Goal: Task Accomplishment & Management: Complete application form

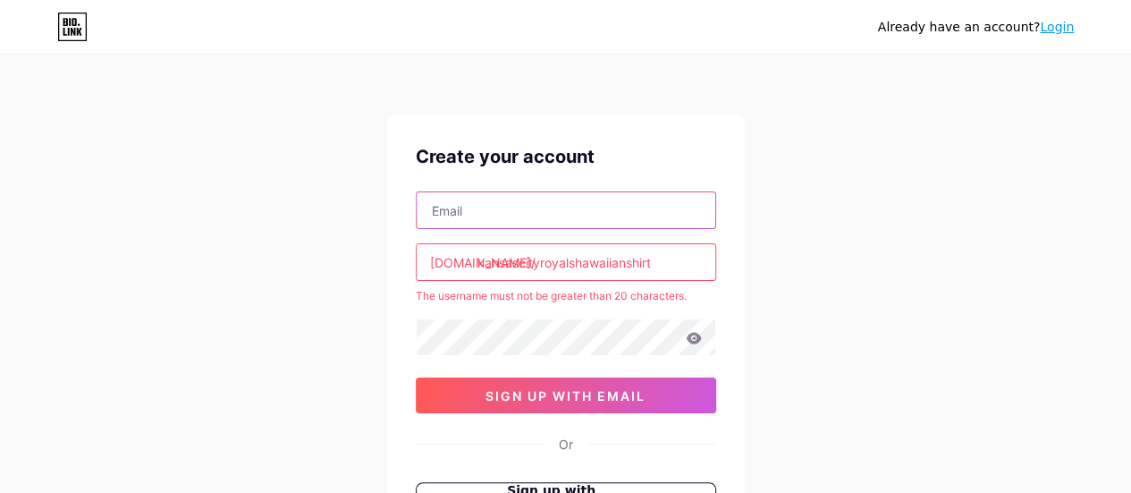
click at [536, 203] on input "text" at bounding box center [566, 210] width 299 height 36
paste input "[EMAIL_ADDRESS][DOMAIN_NAME]"
type input "[EMAIL_ADDRESS][DOMAIN_NAME]"
drag, startPoint x: 626, startPoint y: 265, endPoint x: 690, endPoint y: 273, distance: 64.9
click at [690, 273] on input "kansascityroyalshawaiianshirt" at bounding box center [566, 262] width 299 height 36
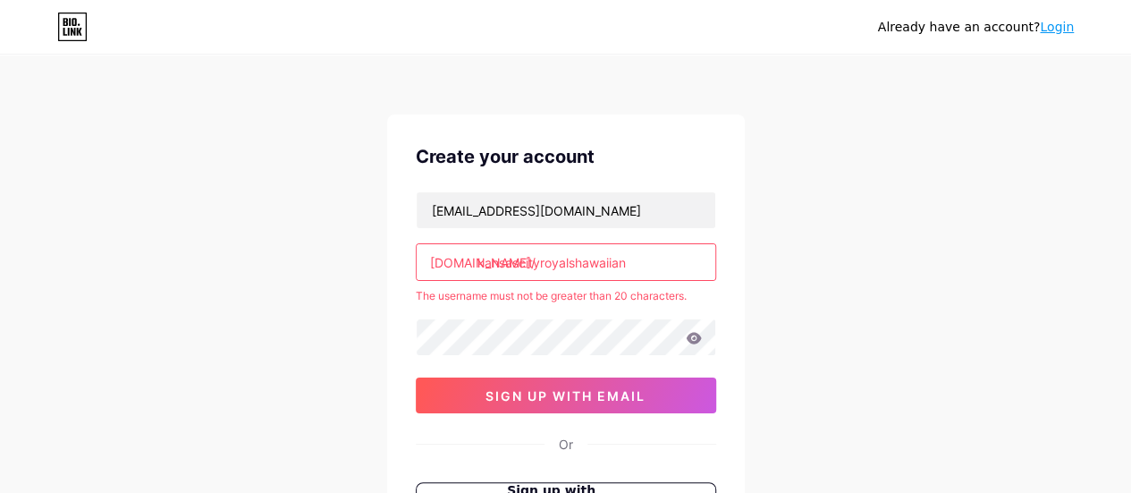
click at [826, 279] on div "Already have an account? Login Create your account [EMAIL_ADDRESS][DOMAIN_NAME]…" at bounding box center [565, 353] width 1131 height 707
drag, startPoint x: 575, startPoint y: 262, endPoint x: 679, endPoint y: 264, distance: 104.6
click at [679, 264] on input "kansascityroyalshawaiian" at bounding box center [566, 262] width 299 height 36
type input "kansascityroyals"
click at [801, 277] on div "Already have an account? Login Create your account [EMAIL_ADDRESS][DOMAIN_NAME]…" at bounding box center [565, 353] width 1131 height 707
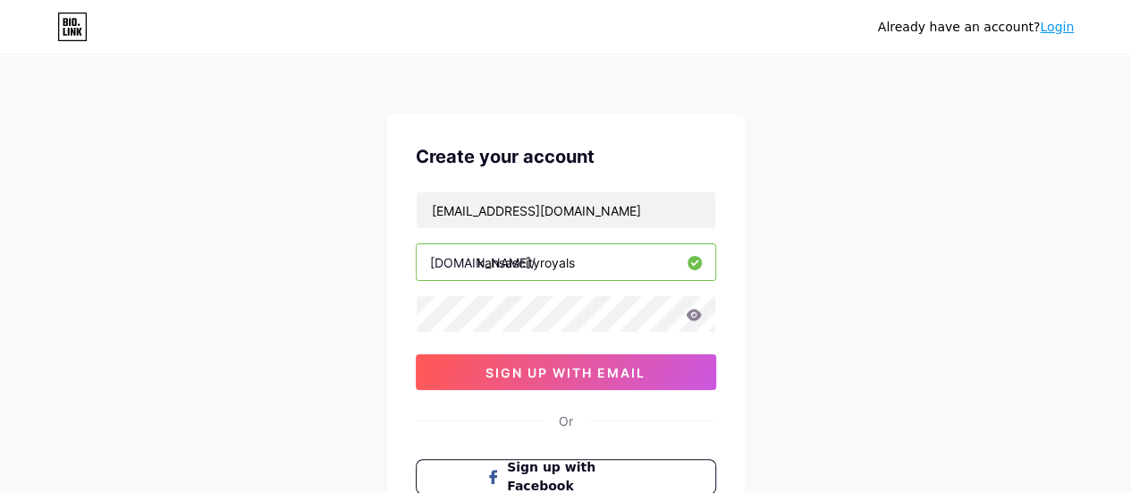
click at [540, 267] on input "kansascityroyals" at bounding box center [566, 262] width 299 height 36
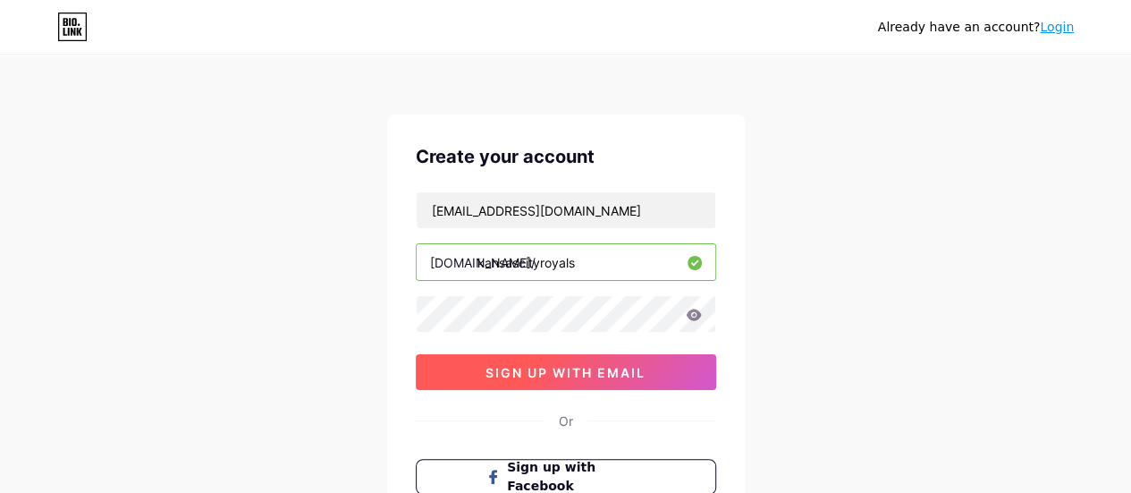
click at [538, 370] on span "sign up with email" at bounding box center [565, 372] width 160 height 15
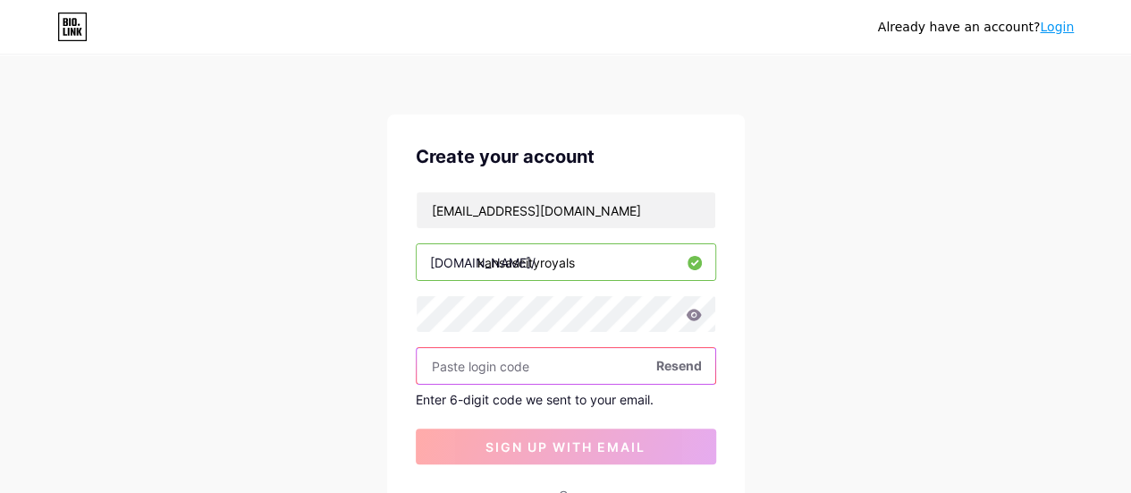
paste input "331623"
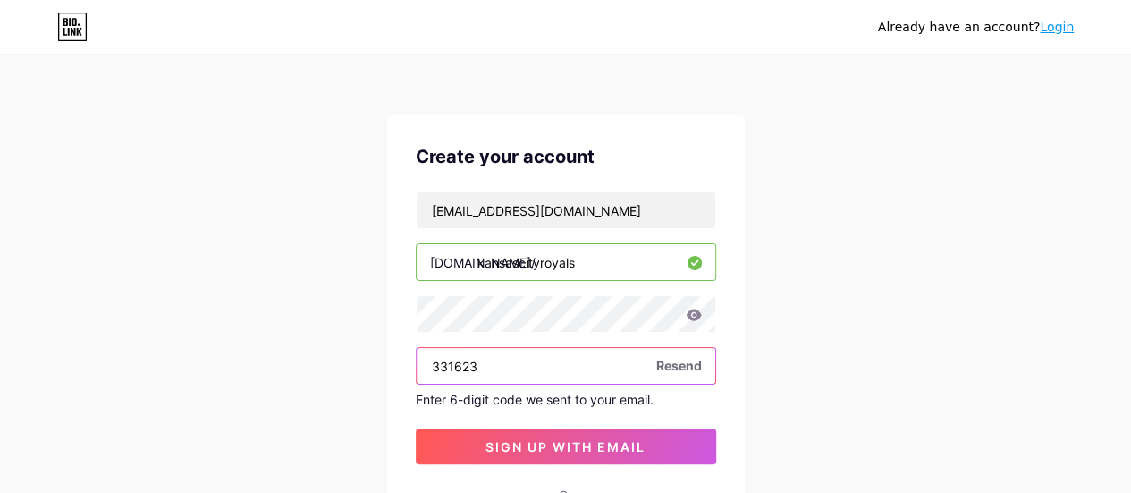
scroll to position [89, 0]
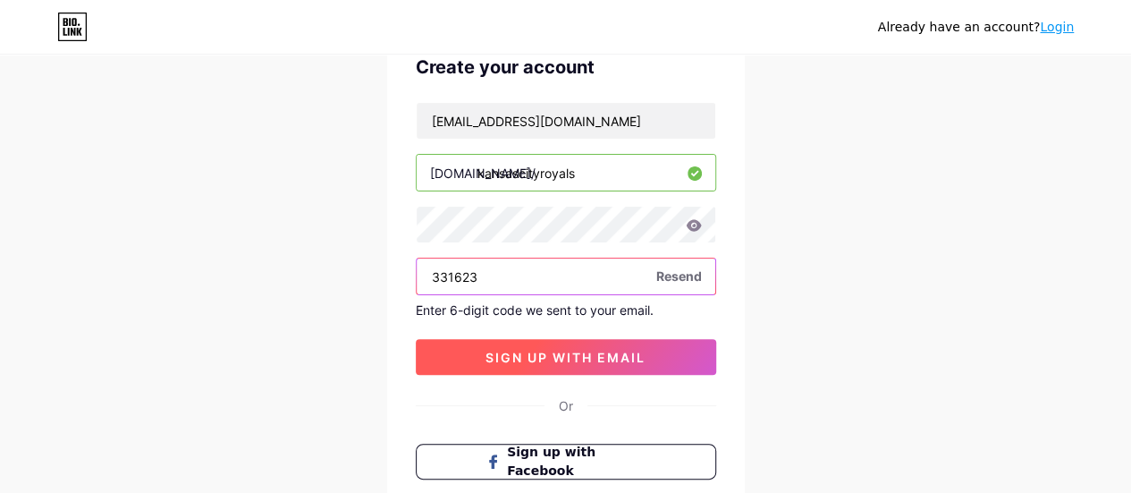
type input "331623"
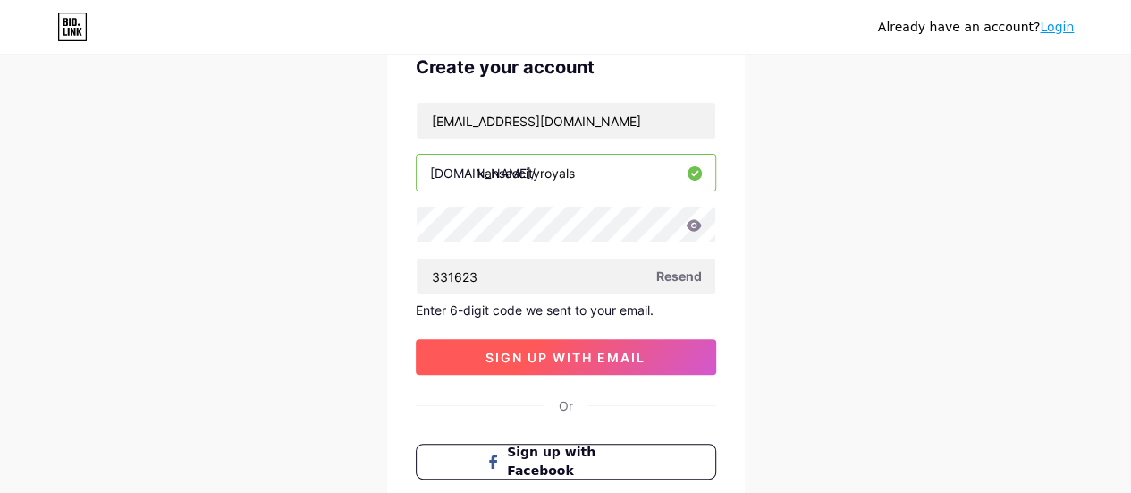
click at [515, 350] on span "sign up with email" at bounding box center [565, 357] width 160 height 15
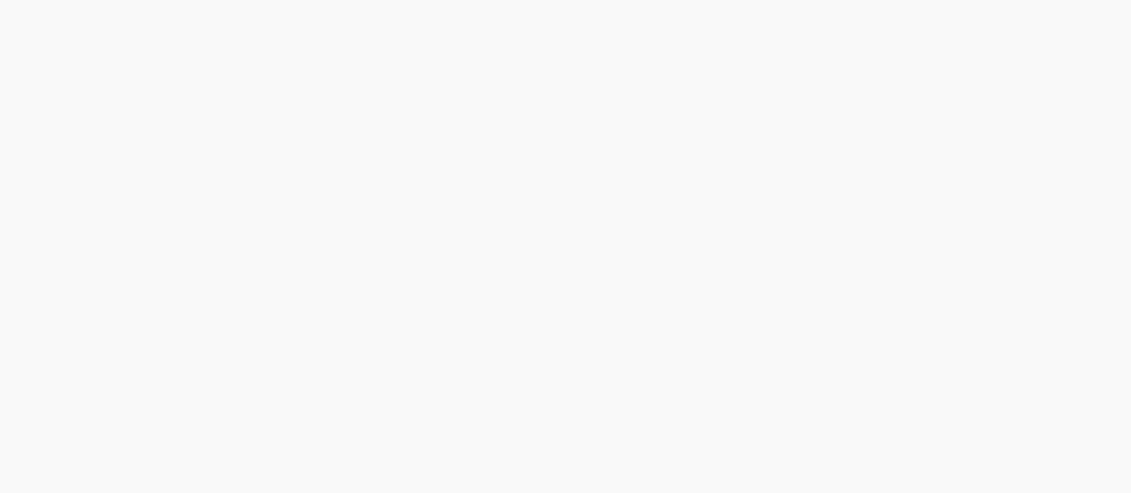
scroll to position [0, 0]
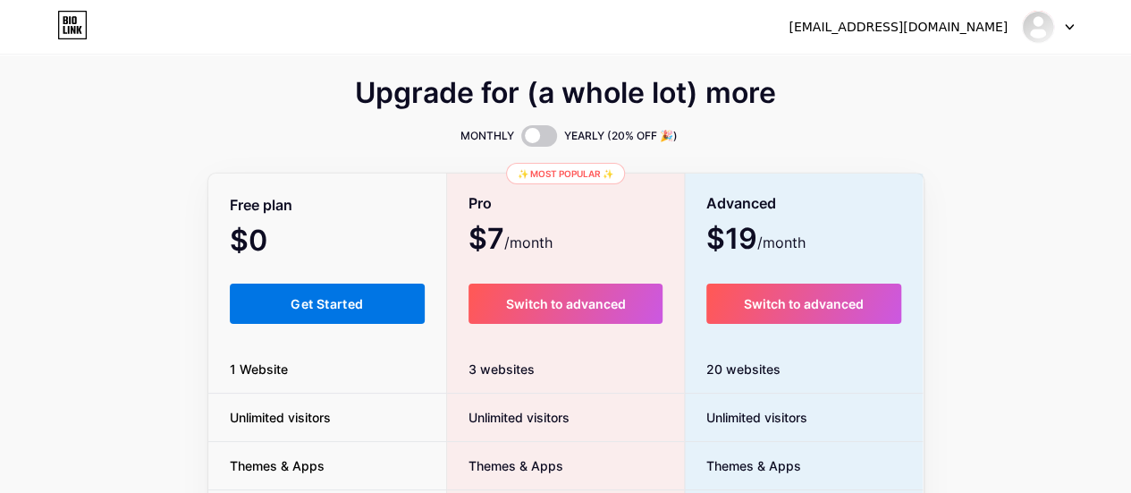
click at [318, 294] on button "Get Started" at bounding box center [328, 303] width 196 height 40
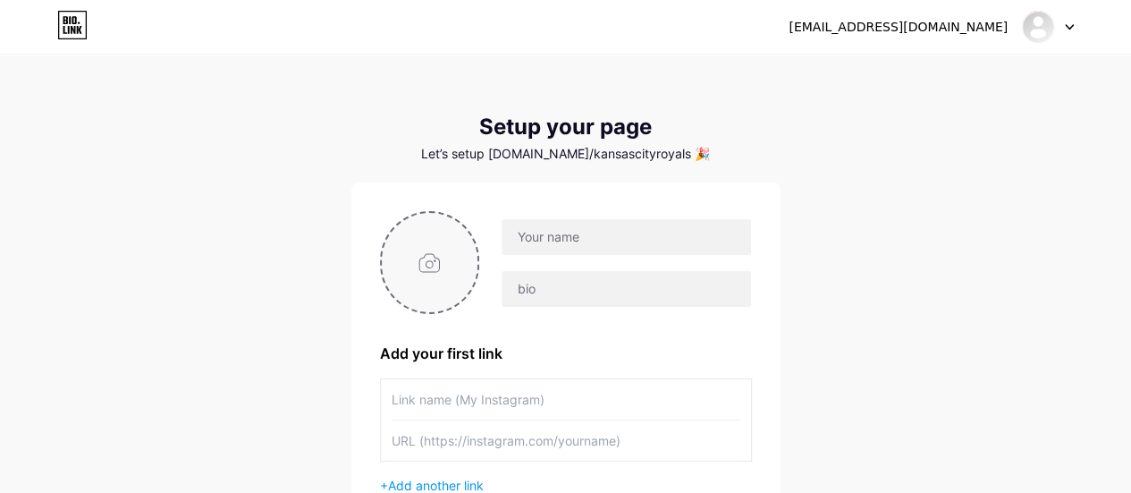
click at [411, 244] on input "file" at bounding box center [430, 262] width 97 height 99
type input "C:\fakepath\teealoha-logo.jpg"
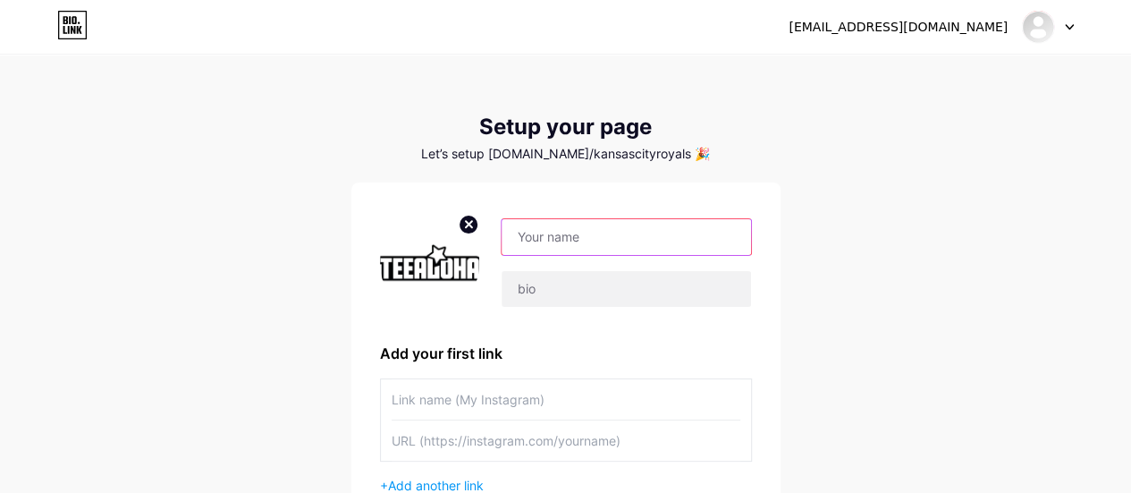
click at [623, 239] on input "text" at bounding box center [626, 237] width 249 height 36
paste input "[US_STATE] City Royals Hawaiian Shirt"
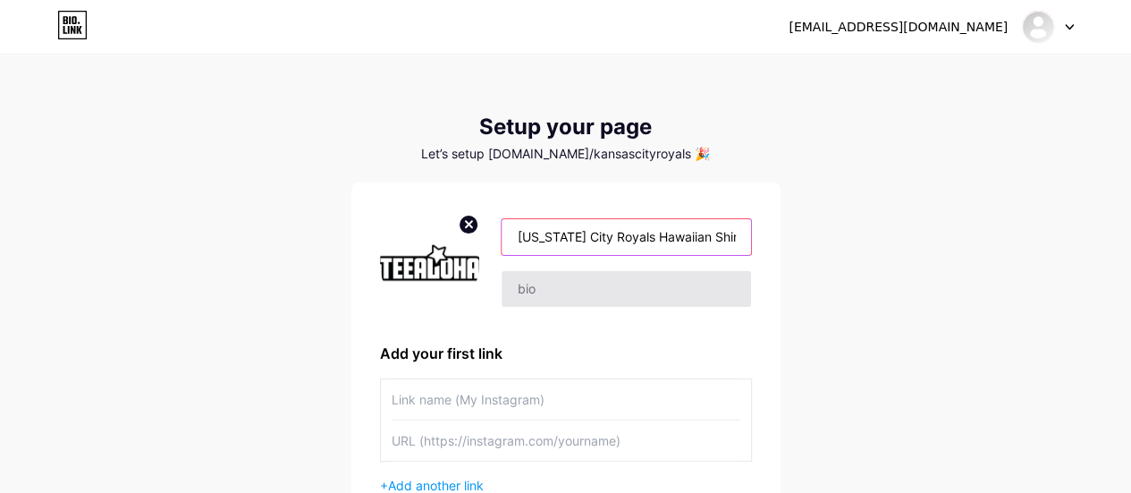
type input "[US_STATE] City Royals Hawaiian Shirt"
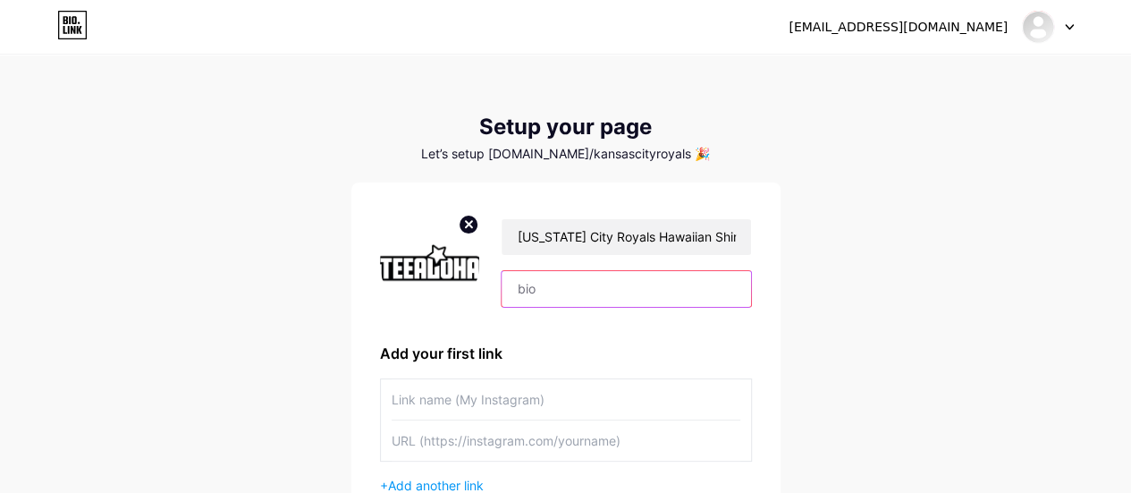
click at [574, 293] on input "text" at bounding box center [626, 289] width 249 height 36
paste input "Hit a home run in style with our [US_STATE] City Royals Hawaiian shirts."
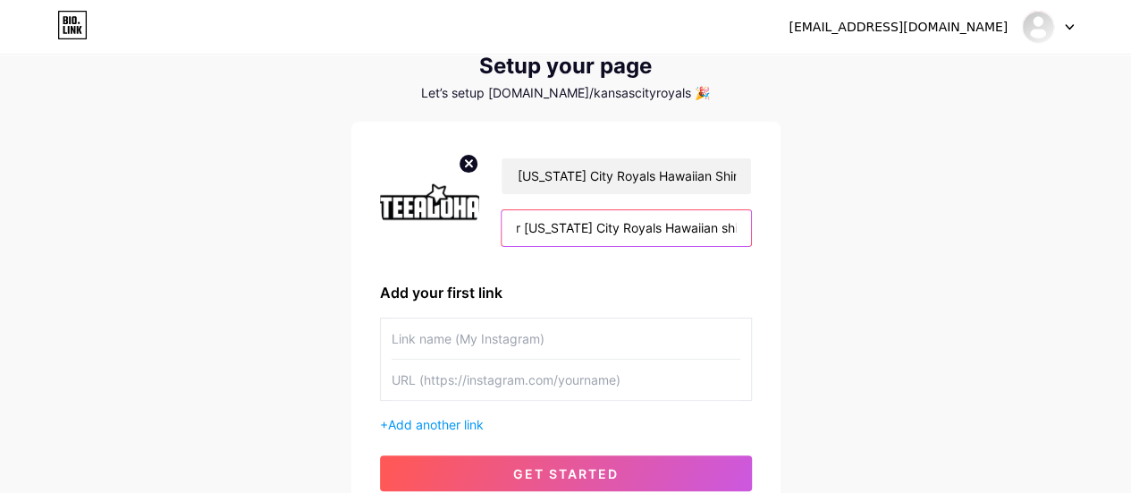
scroll to position [89, 0]
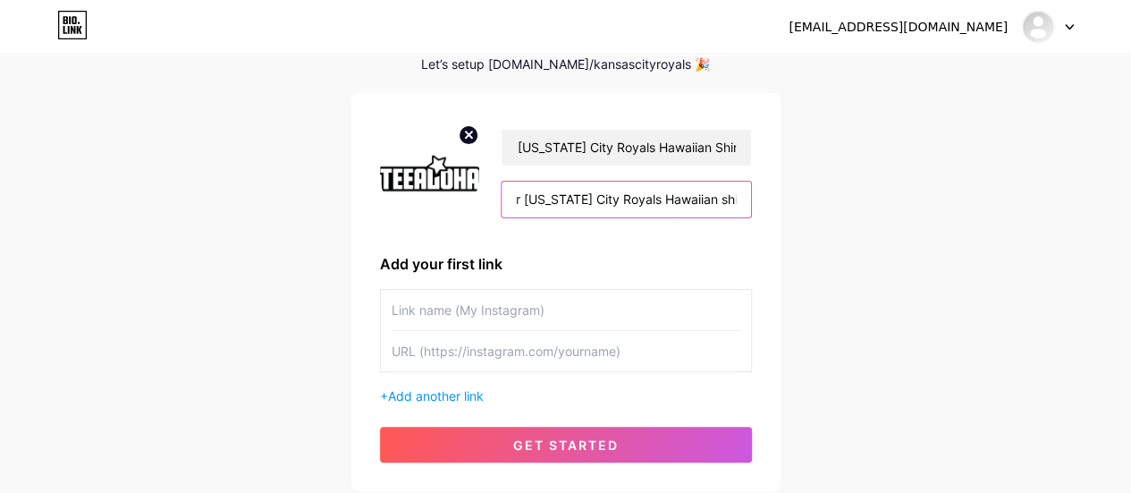
type input "Hit a home run in style with our [US_STATE] City Royals Hawaiian shirts."
click at [417, 321] on input "text" at bounding box center [566, 310] width 349 height 40
paste input "[URL][DOMAIN_NAME][US_STATE]"
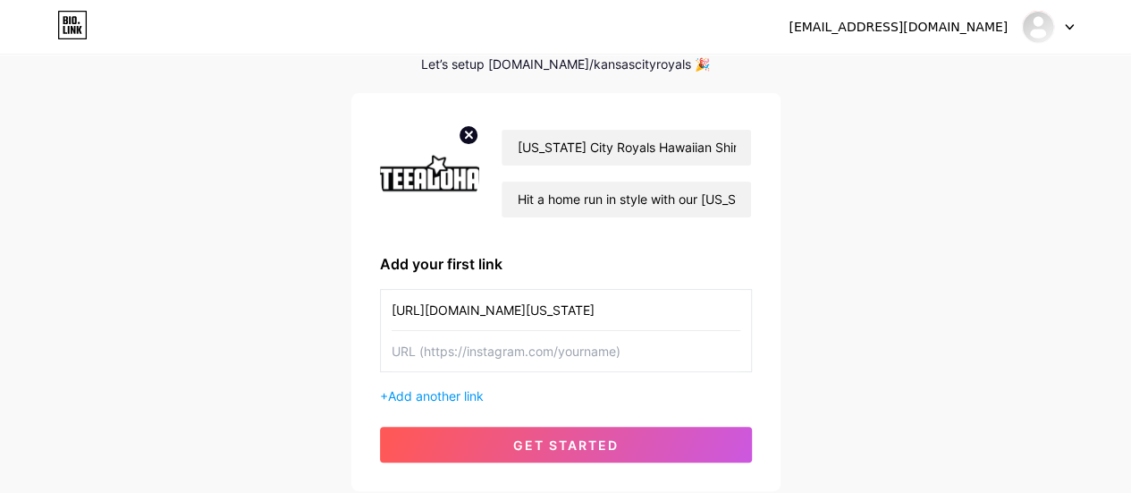
type input "[URL][DOMAIN_NAME][US_STATE]"
click at [415, 351] on input "text" at bounding box center [566, 351] width 349 height 40
paste input "[URL][DOMAIN_NAME][US_STATE]"
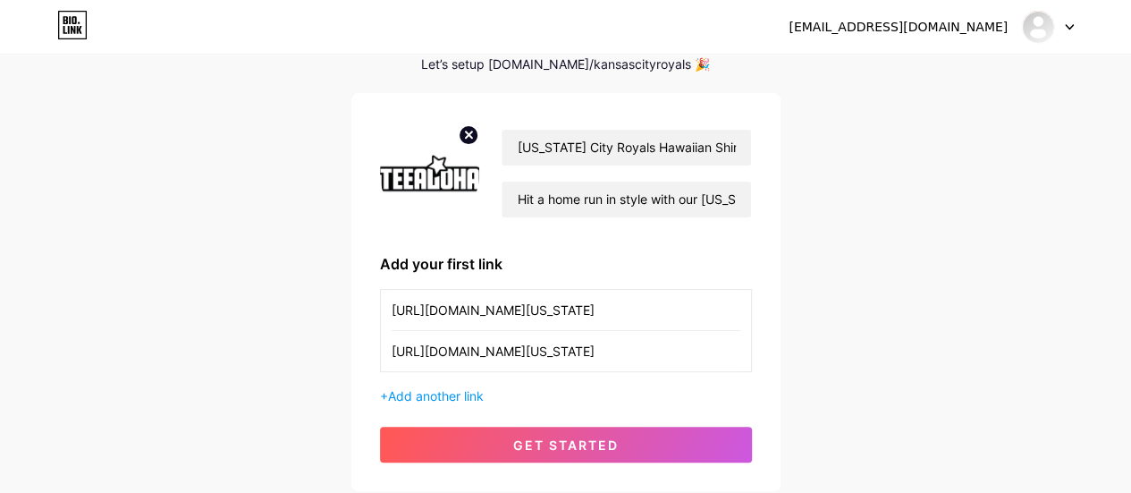
type input "[URL][DOMAIN_NAME][US_STATE]"
click at [320, 337] on div "[EMAIL_ADDRESS][DOMAIN_NAME] Dashboard Logout Setup your page Let’s setup [DOMA…" at bounding box center [565, 229] width 1131 height 637
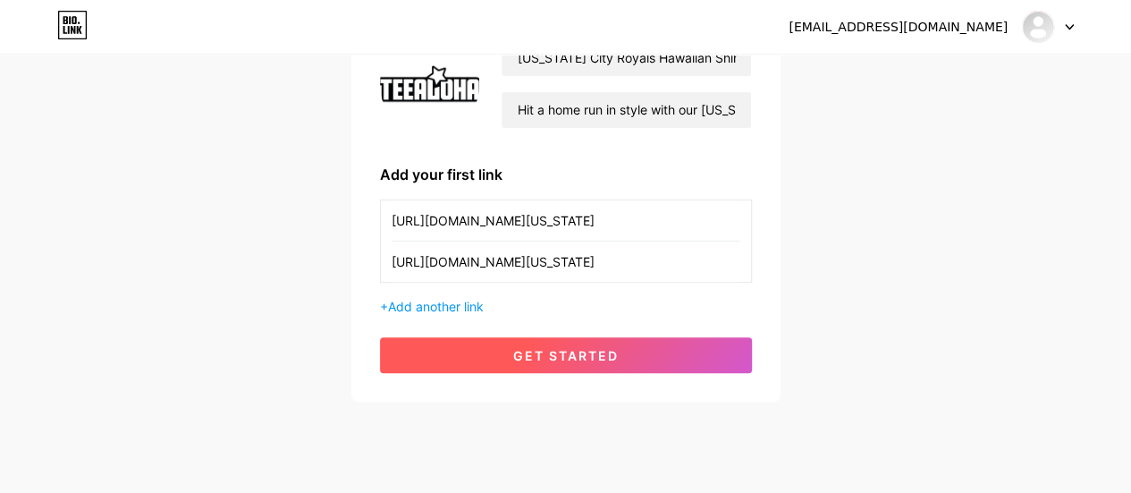
click at [515, 359] on span "get started" at bounding box center [565, 355] width 105 height 15
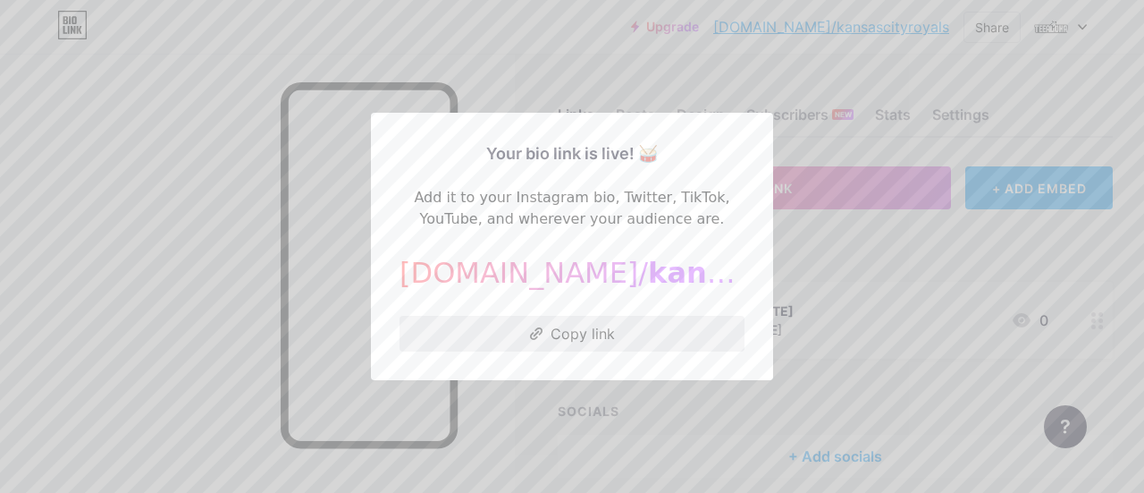
click at [569, 342] on button "Copy link" at bounding box center [572, 334] width 345 height 36
